Goal: Transaction & Acquisition: Purchase product/service

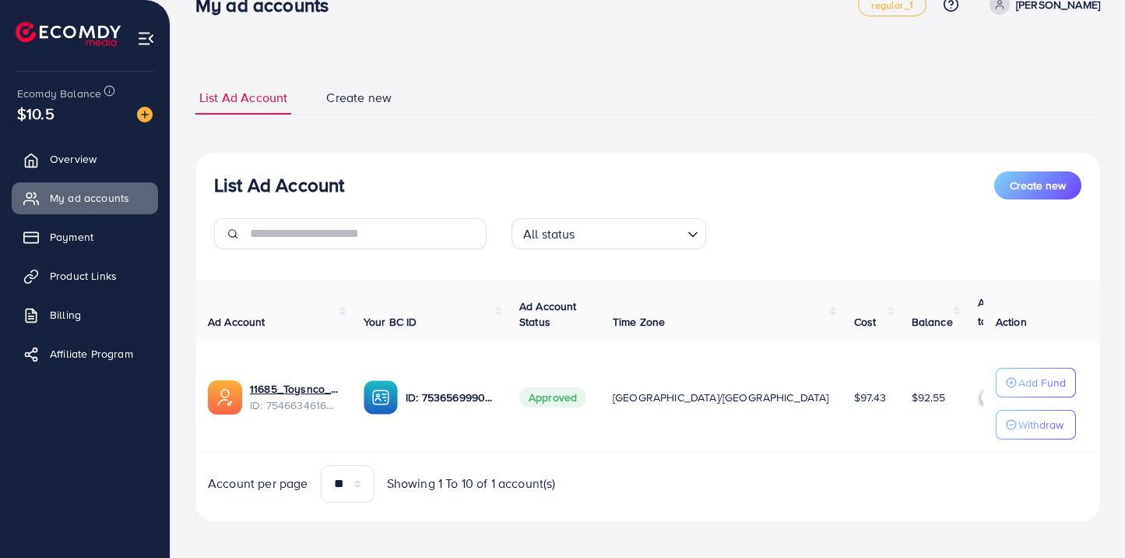
scroll to position [0, 30]
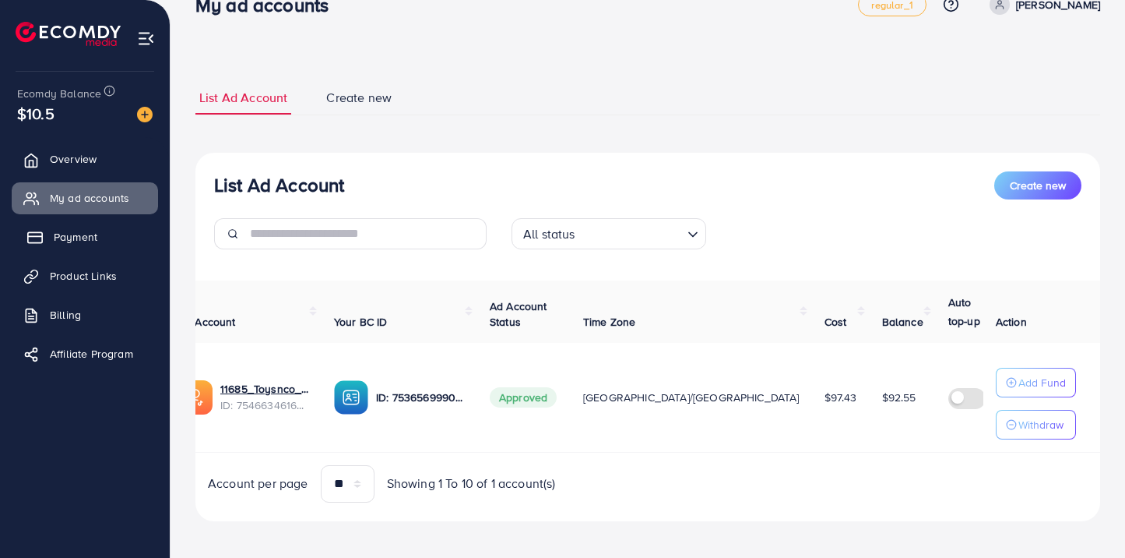
click at [71, 243] on span "Payment" at bounding box center [76, 237] width 44 height 16
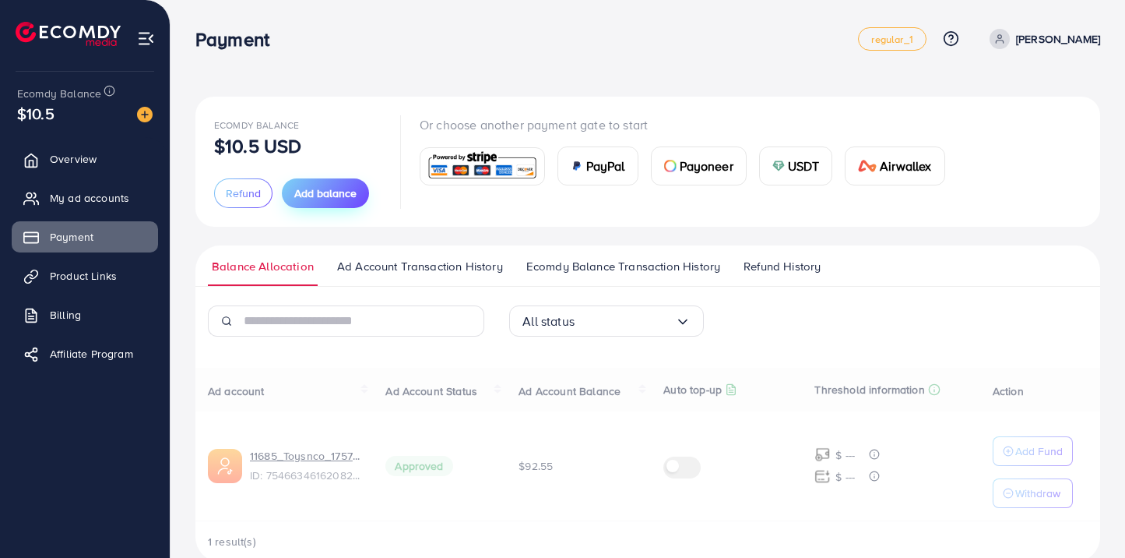
click at [329, 185] on span "Add balance" at bounding box center [325, 193] width 62 height 16
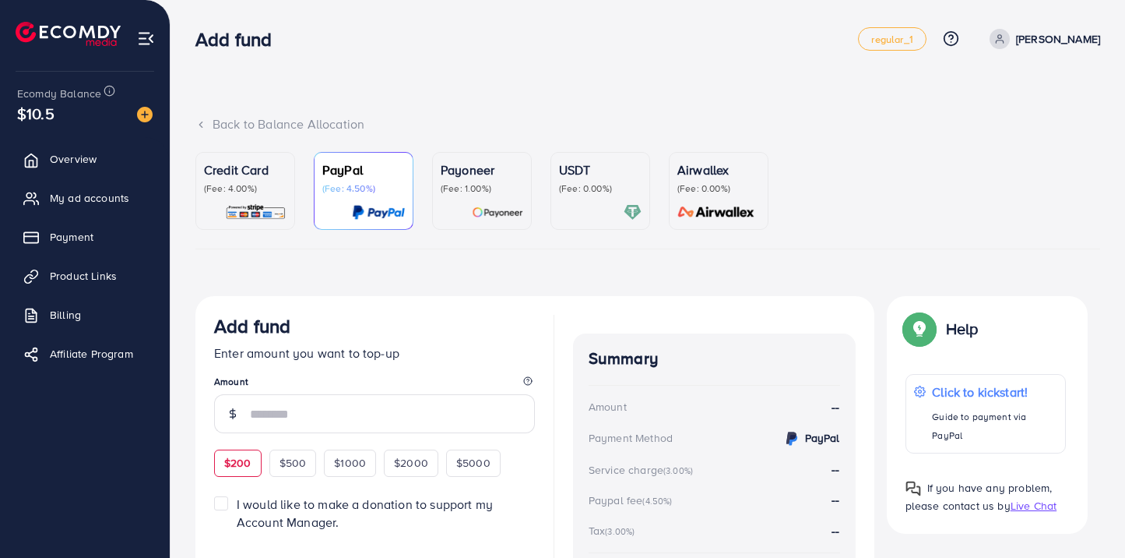
click at [239, 463] on span "$200" at bounding box center [237, 463] width 27 height 16
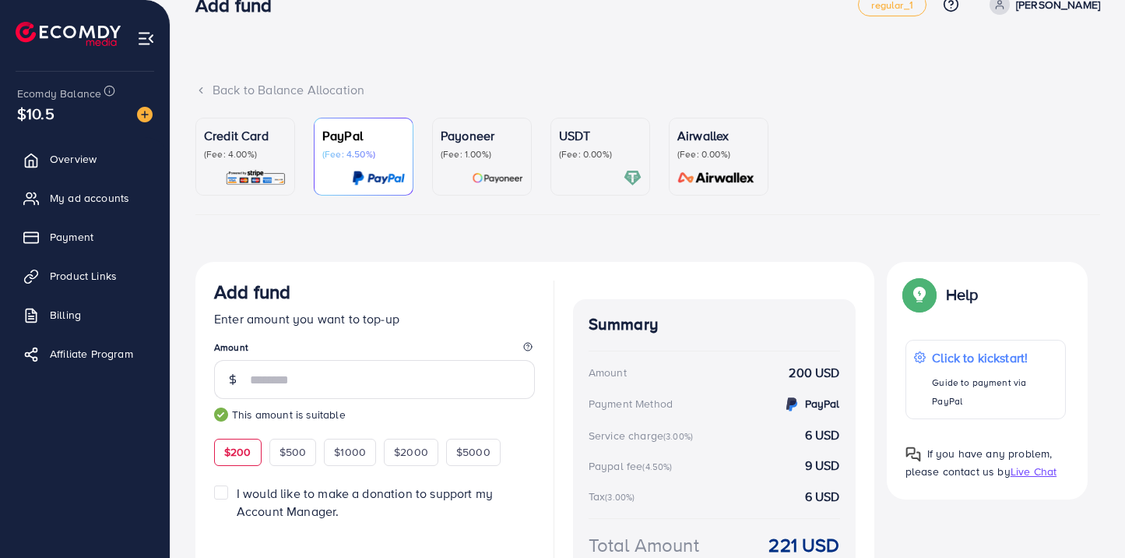
scroll to position [35, 0]
click at [305, 498] on span "I would like to make a donation to support my Account Manager." at bounding box center [365, 501] width 256 height 35
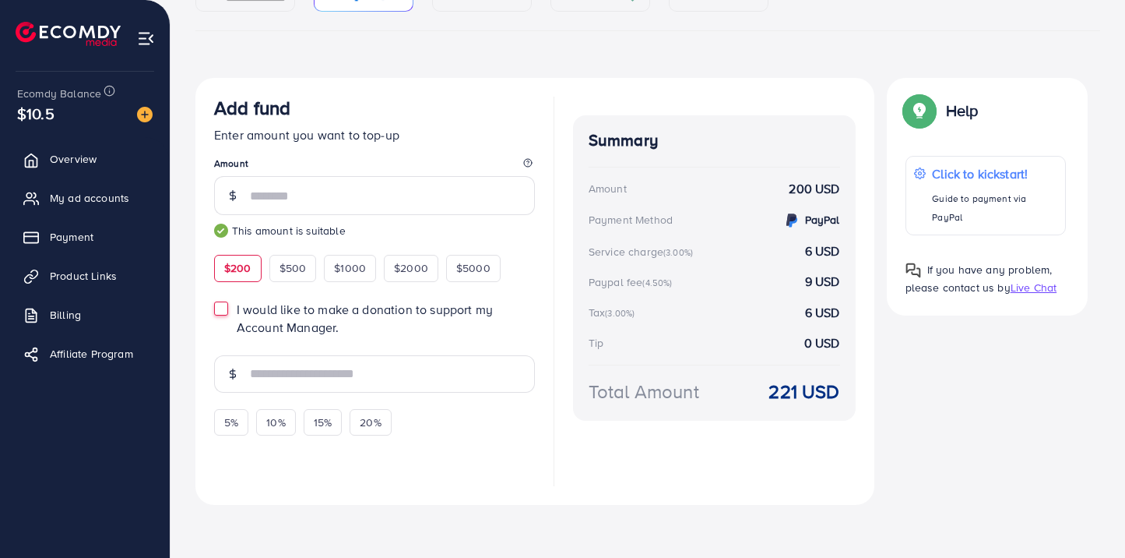
scroll to position [220, 0]
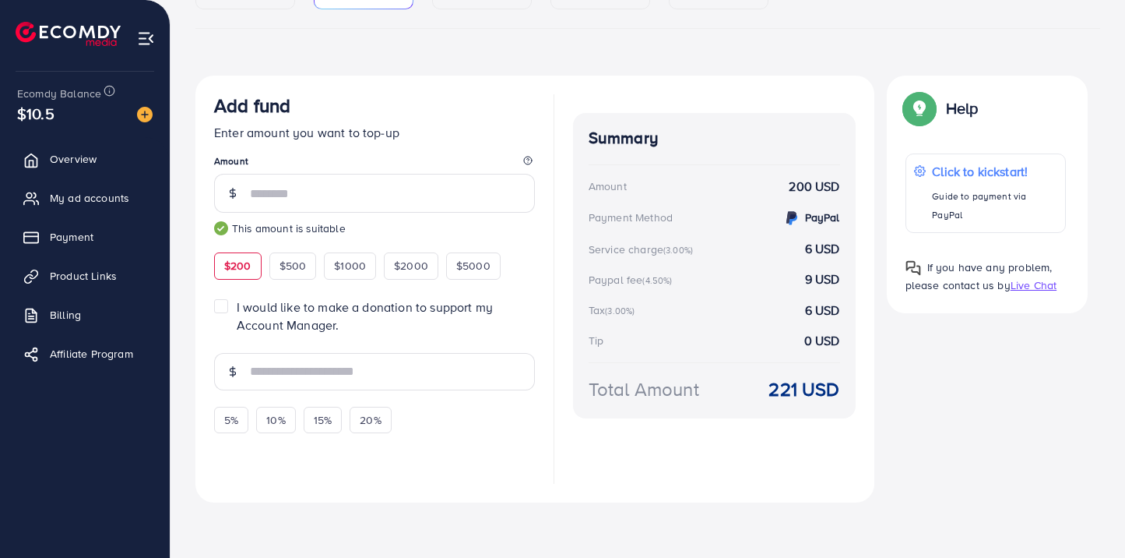
click at [237, 305] on label "I would like to make a donation to support my Account Manager." at bounding box center [386, 316] width 298 height 36
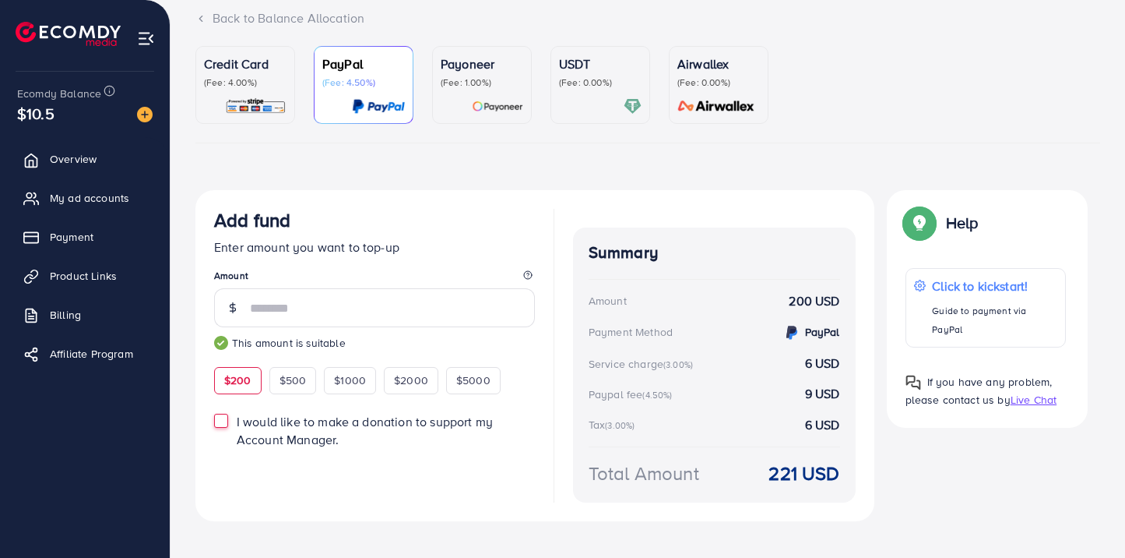
scroll to position [101, 0]
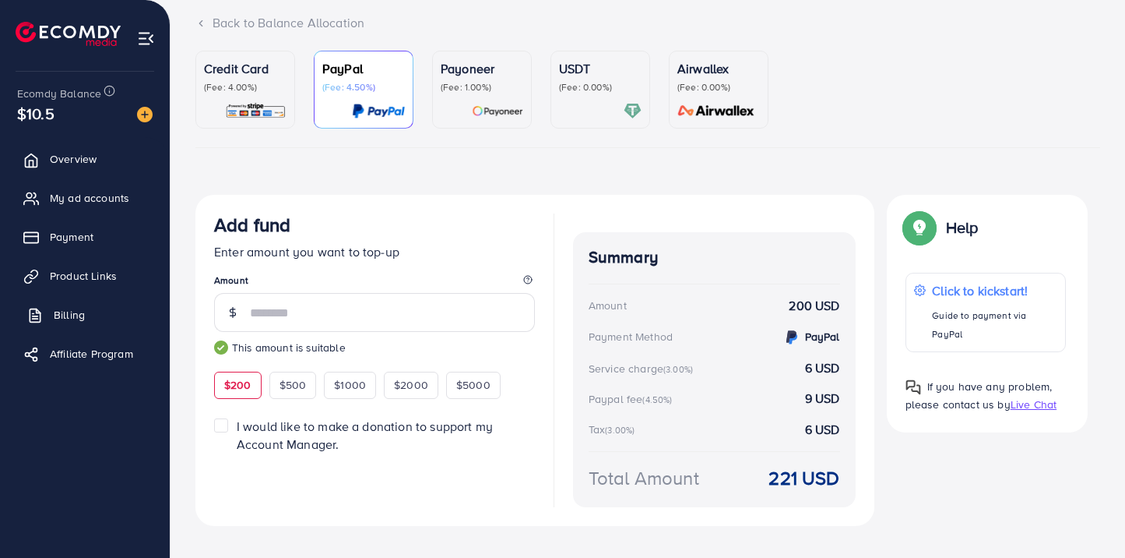
click at [95, 315] on link "Billing" at bounding box center [85, 314] width 146 height 31
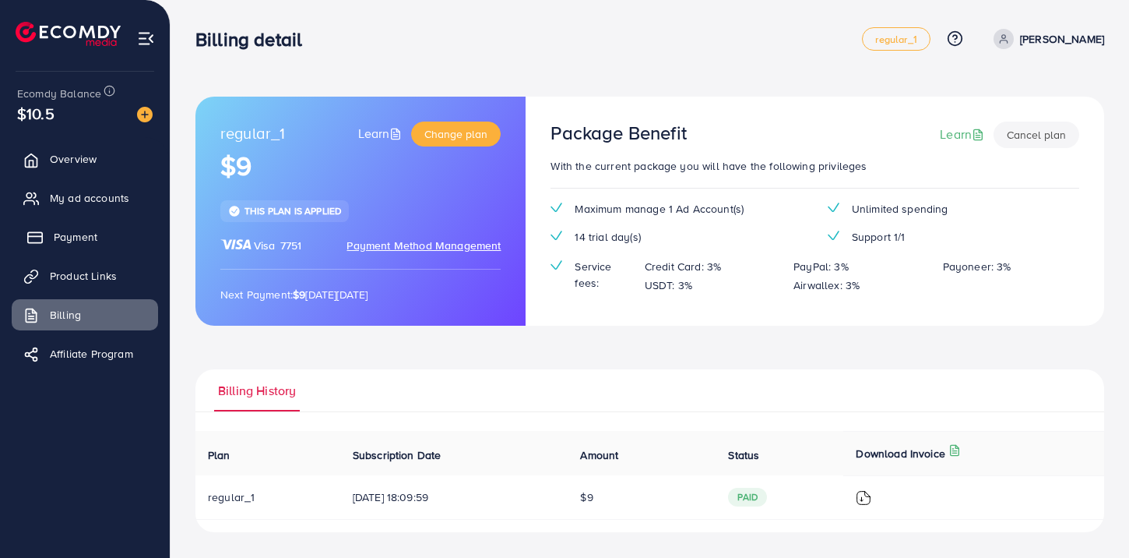
click at [121, 238] on link "Payment" at bounding box center [85, 236] width 146 height 31
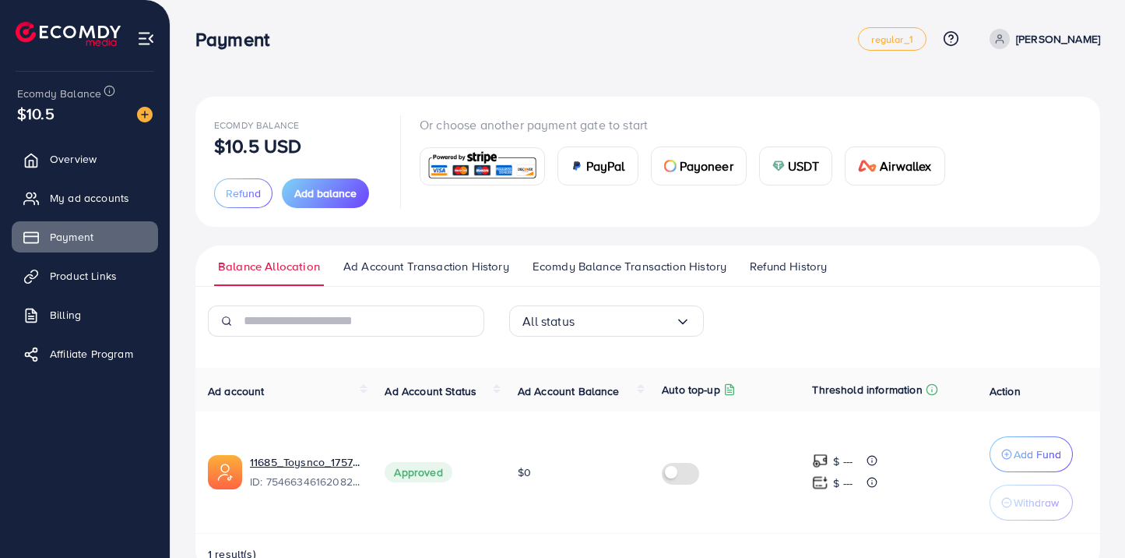
scroll to position [41, 0]
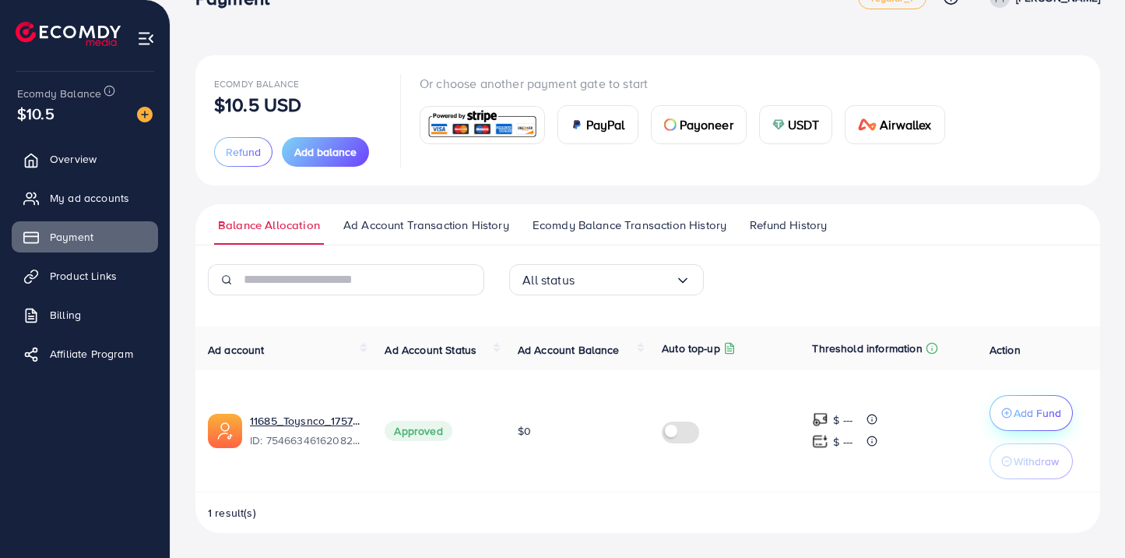
click at [1047, 417] on p "Add Fund" at bounding box center [1038, 412] width 48 height 19
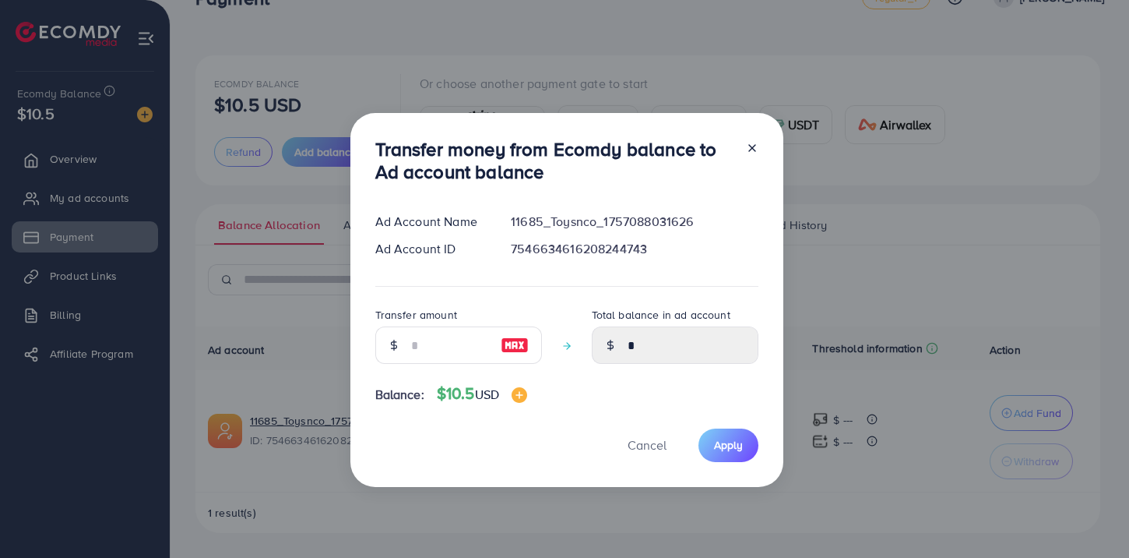
click at [400, 341] on div at bounding box center [393, 344] width 37 height 37
click at [408, 342] on div at bounding box center [393, 344] width 37 height 37
click at [415, 347] on input "number" at bounding box center [450, 344] width 78 height 37
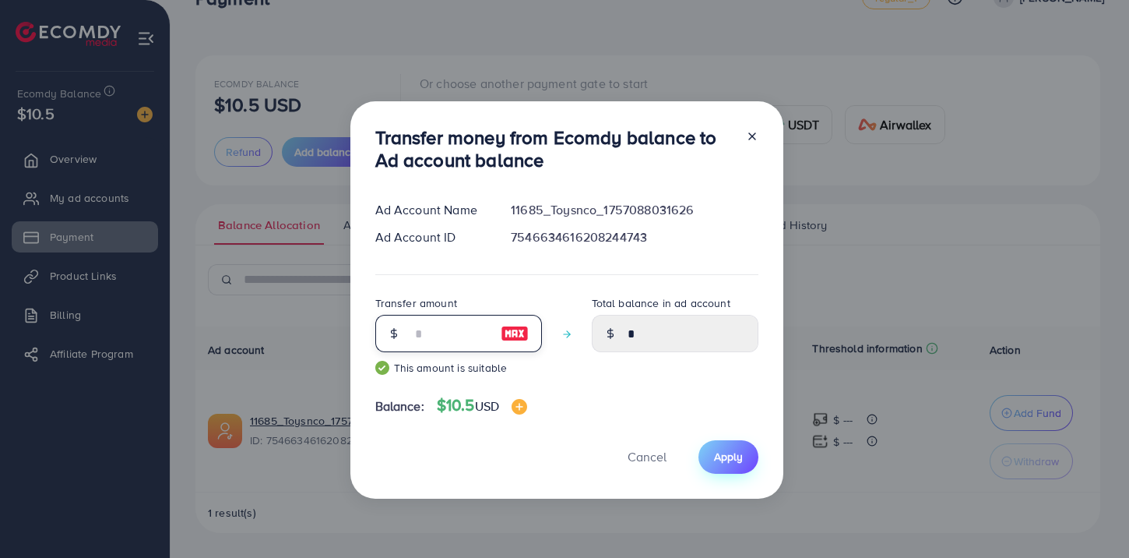
type input "**"
click at [717, 457] on span "Apply" at bounding box center [728, 457] width 29 height 16
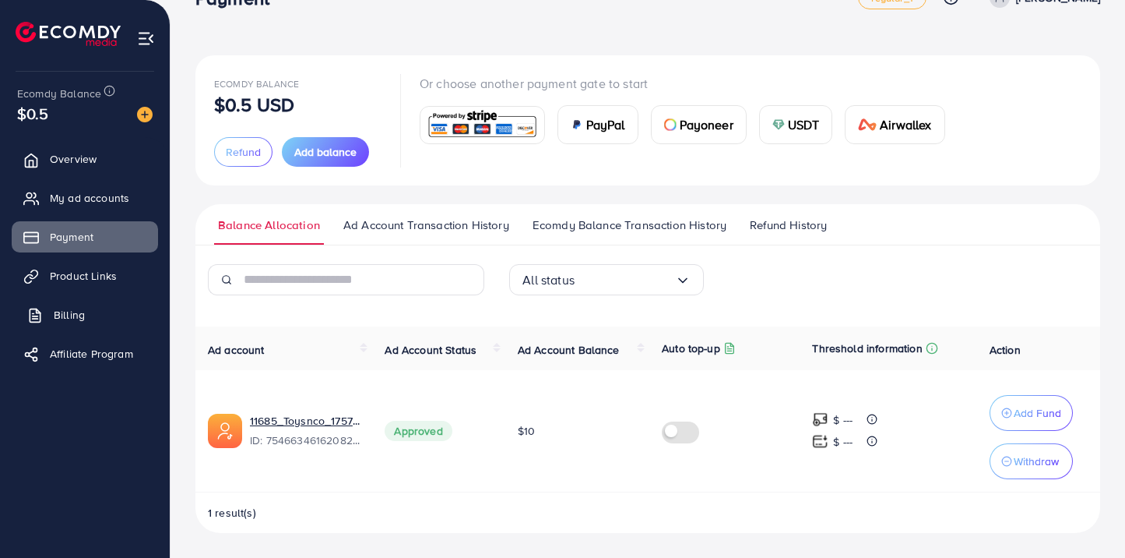
click at [75, 320] on span "Billing" at bounding box center [69, 315] width 31 height 16
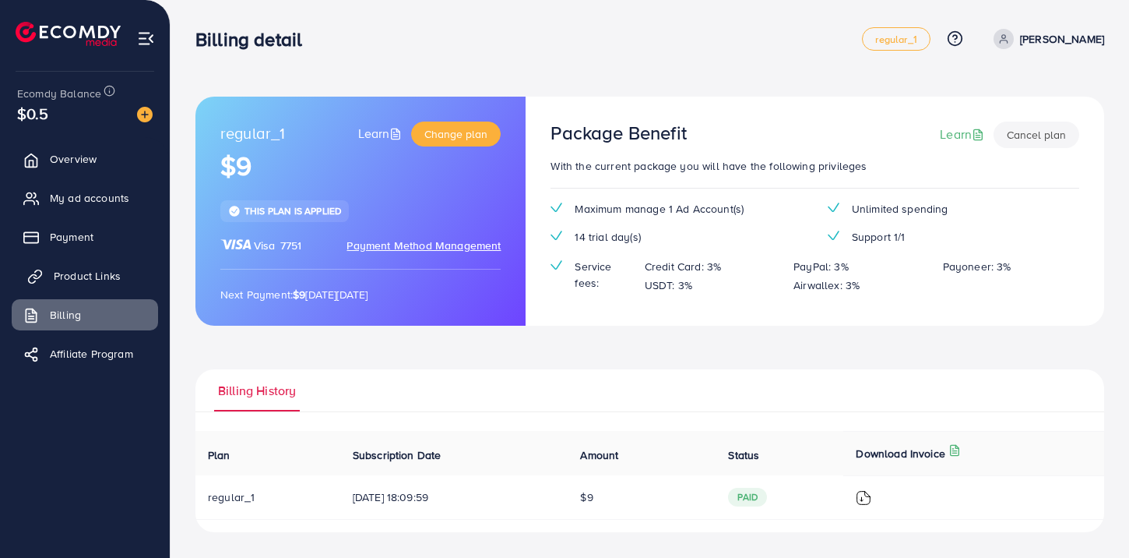
click at [99, 274] on span "Product Links" at bounding box center [87, 276] width 67 height 16
click at [72, 243] on span "Payment" at bounding box center [76, 237] width 44 height 16
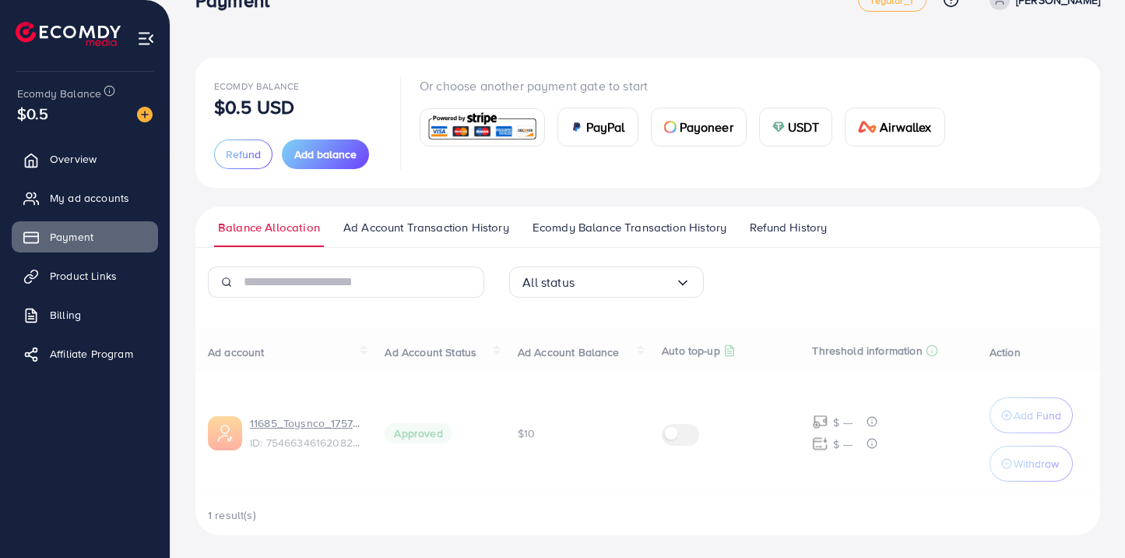
scroll to position [41, 0]
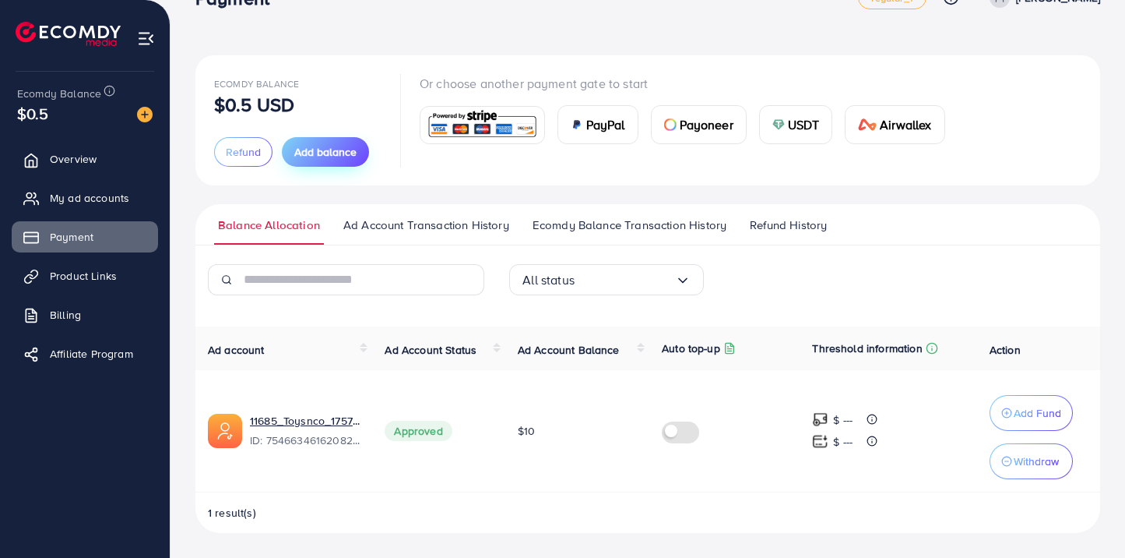
click at [320, 160] on button "Add balance" at bounding box center [325, 152] width 87 height 30
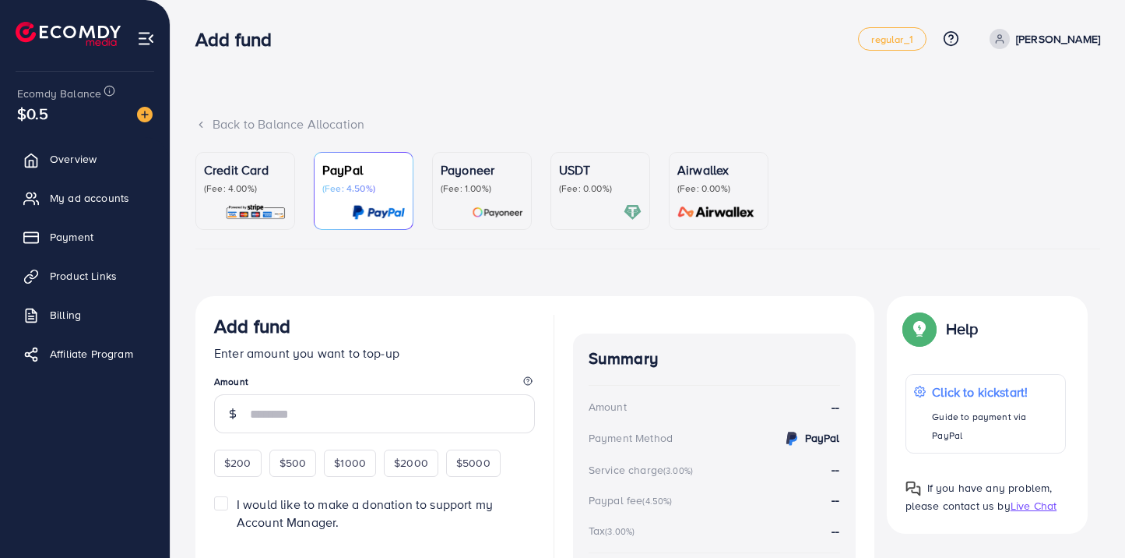
click at [245, 205] on img at bounding box center [256, 212] width 62 height 18
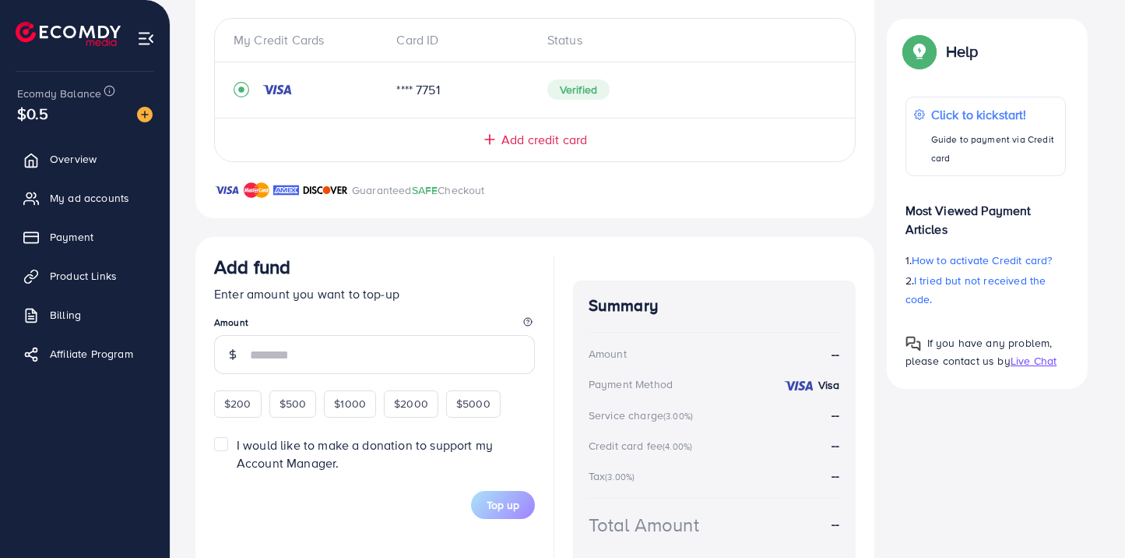
scroll to position [343, 0]
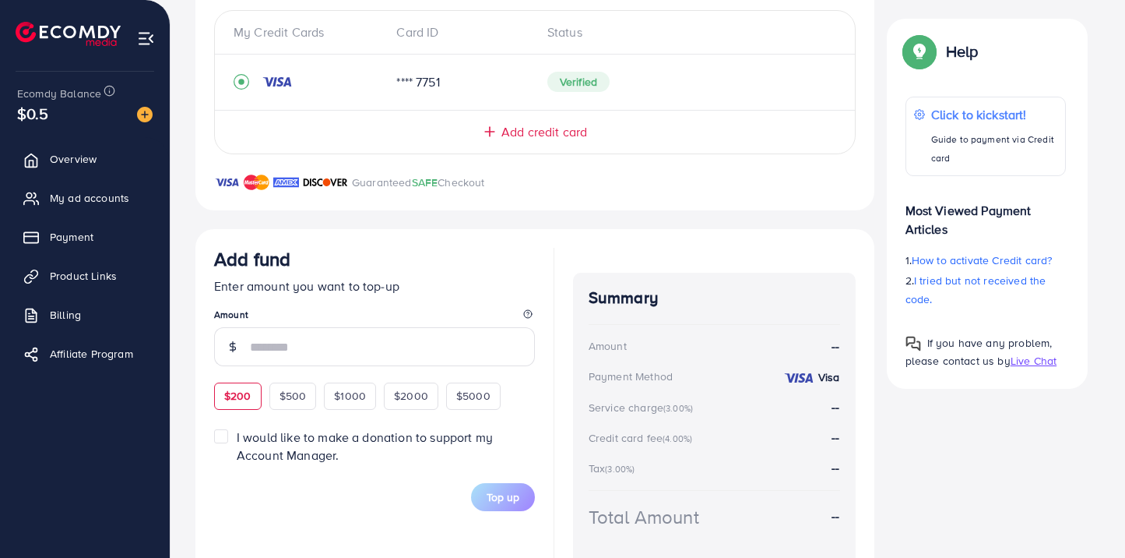
click at [236, 398] on span "$200" at bounding box center [237, 396] width 27 height 16
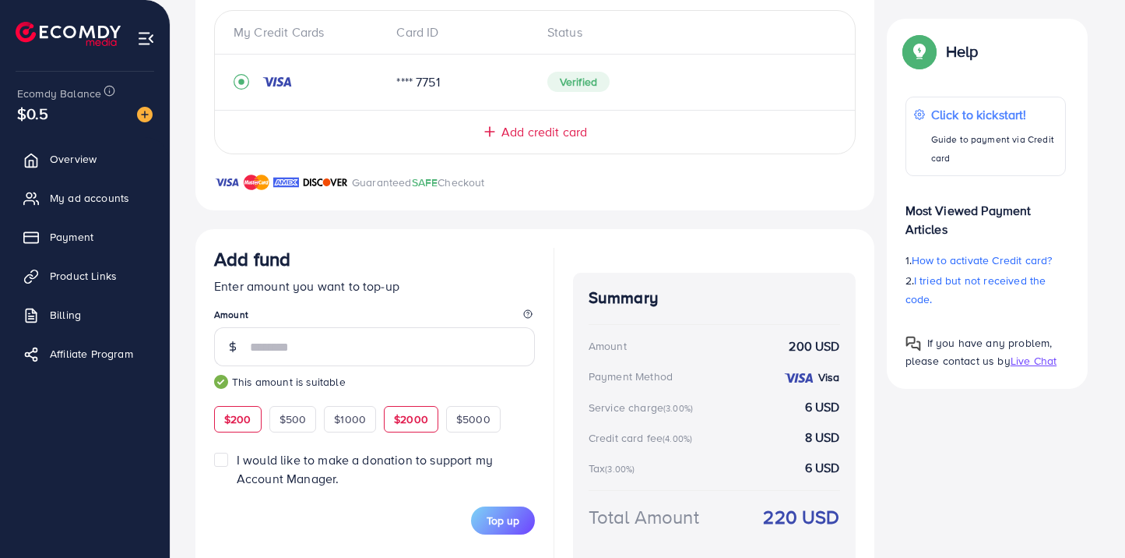
scroll to position [411, 0]
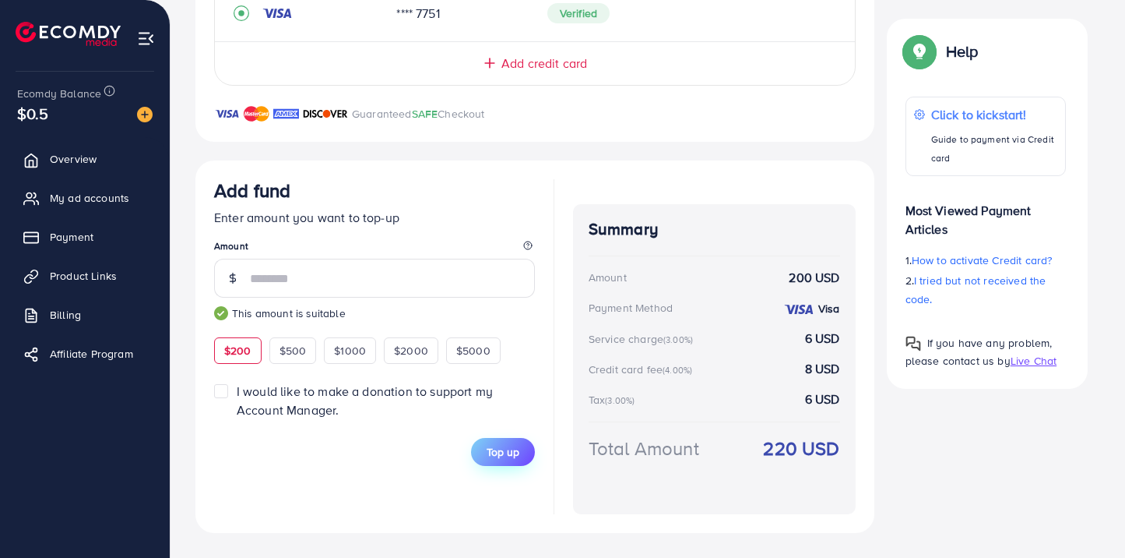
click at [509, 451] on span "Top up" at bounding box center [503, 452] width 33 height 16
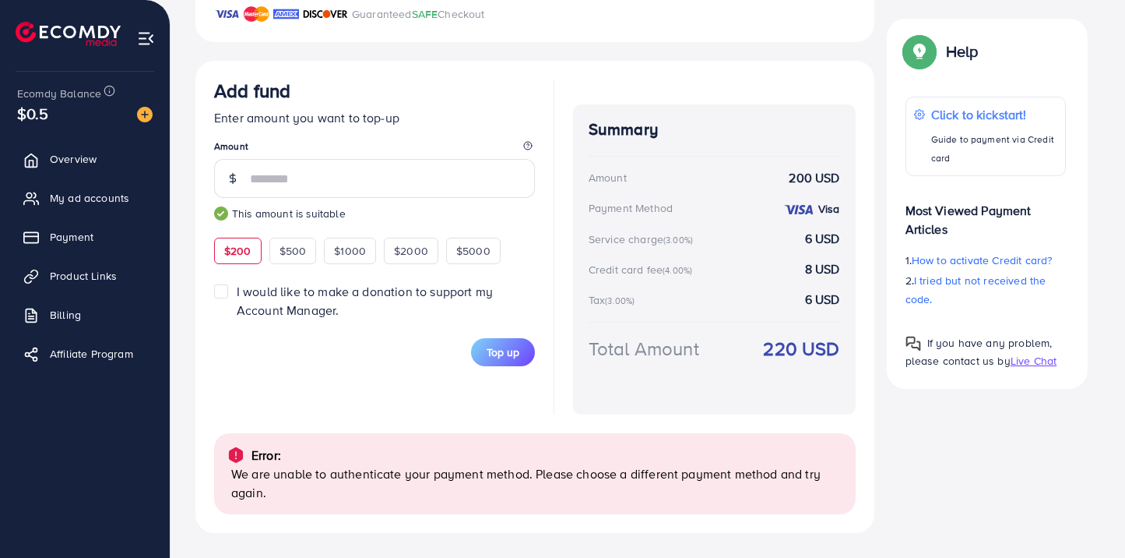
scroll to position [511, 0]
click at [499, 364] on button "Top up" at bounding box center [503, 352] width 64 height 28
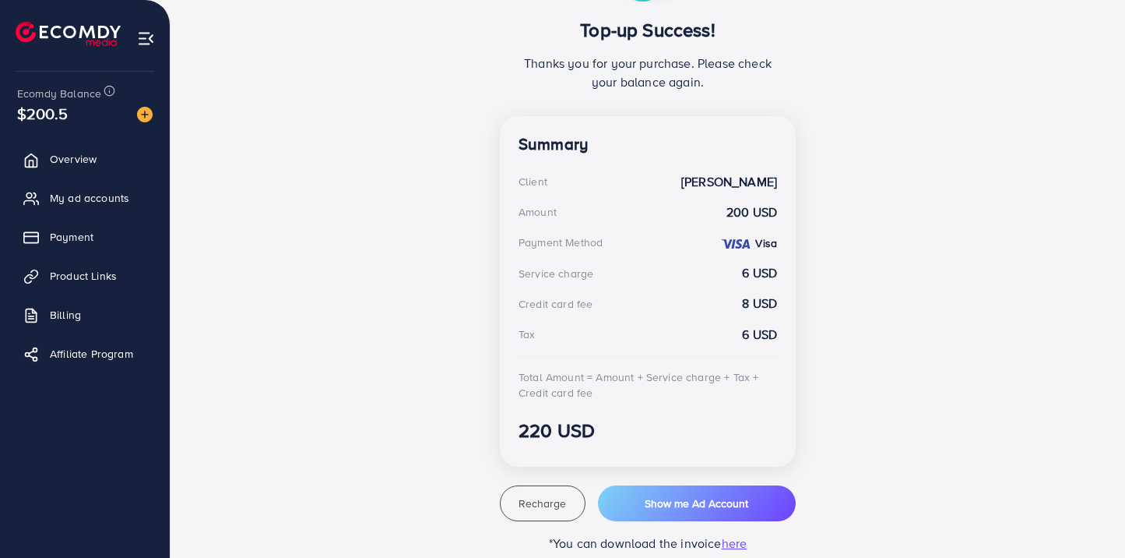
scroll to position [338, 0]
click at [93, 165] on span "Overview" at bounding box center [77, 159] width 47 height 16
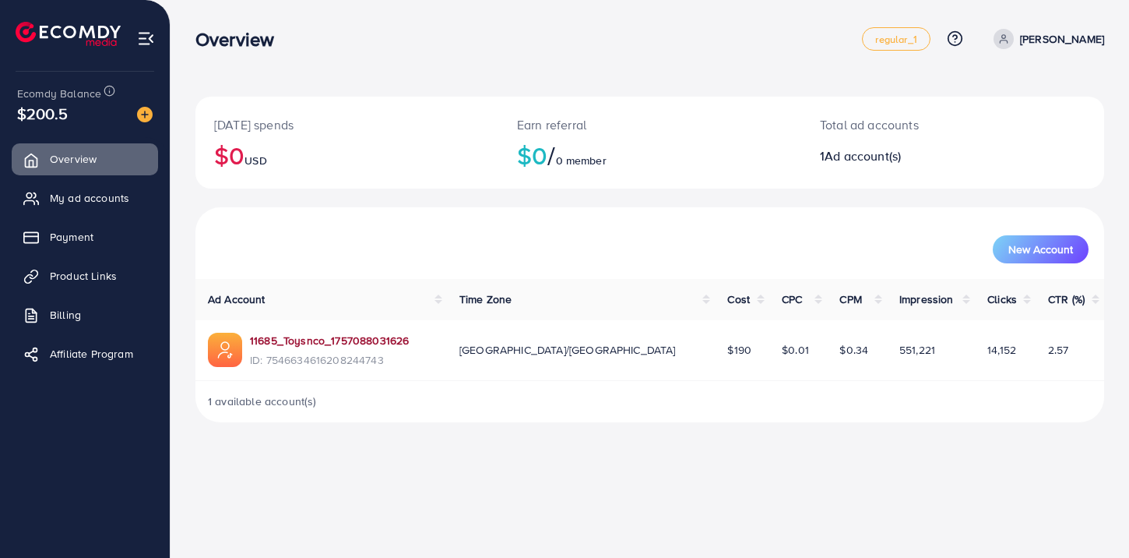
click at [335, 336] on link "11685_Toysnco_1757088031626" at bounding box center [329, 341] width 159 height 16
click at [108, 206] on link "My ad accounts" at bounding box center [85, 197] width 146 height 31
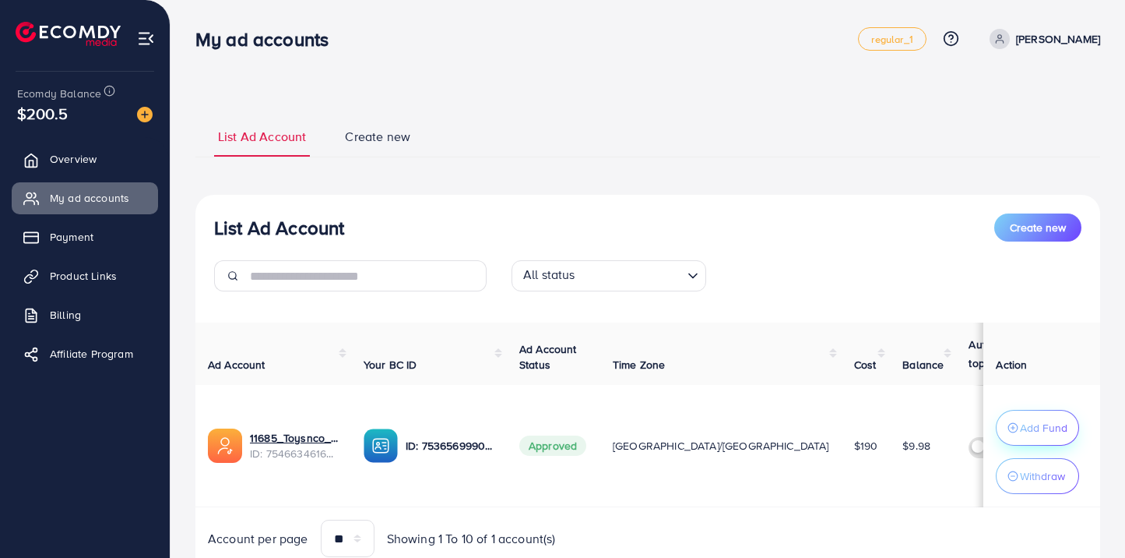
click at [1037, 416] on button "Add Fund" at bounding box center [1037, 428] width 83 height 36
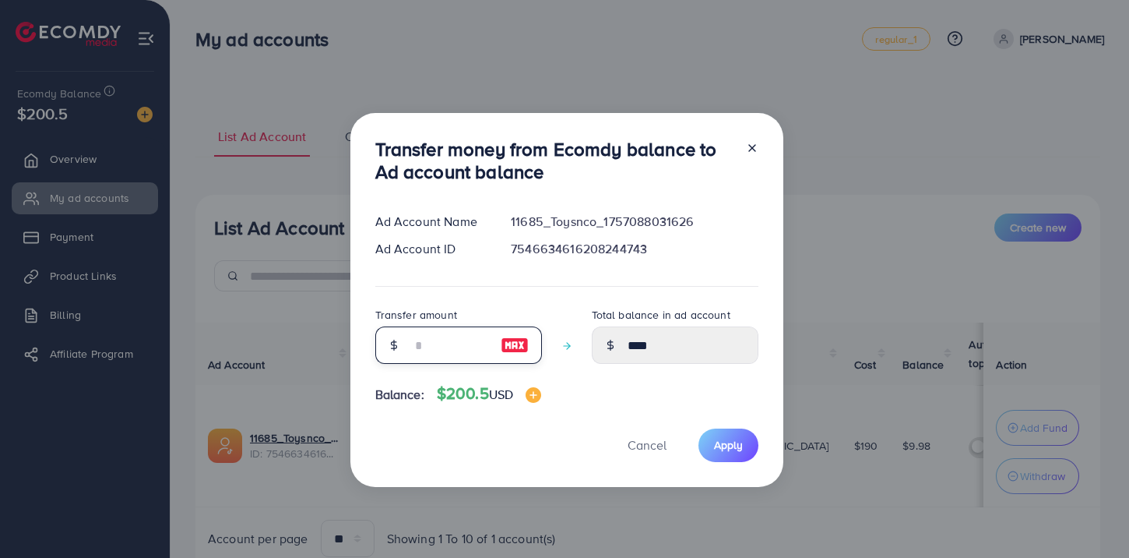
click at [411, 346] on input "number" at bounding box center [450, 344] width 78 height 37
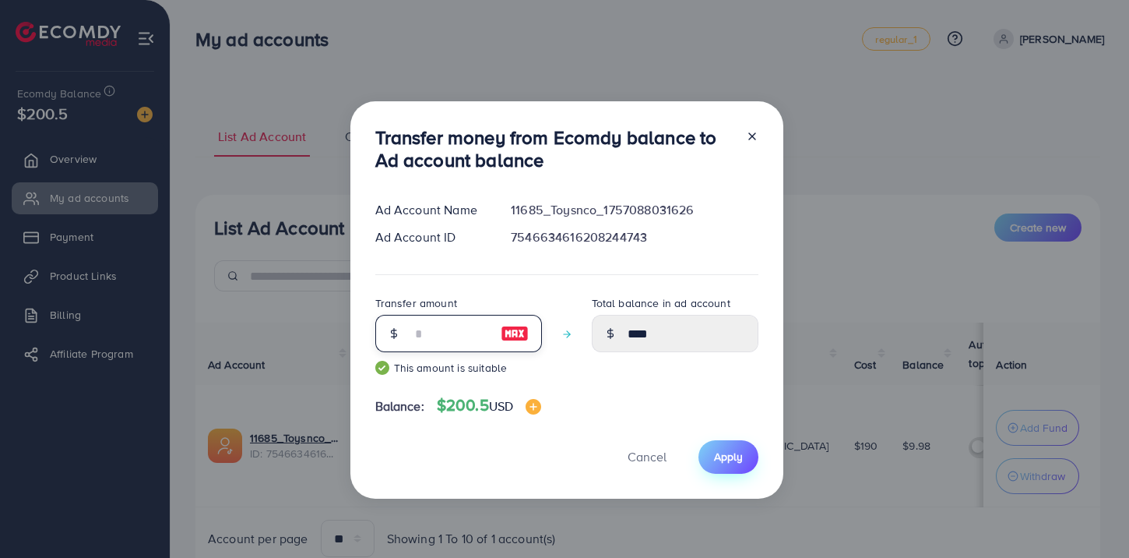
type input "***"
click at [741, 449] on button "Apply" at bounding box center [729, 456] width 60 height 33
